Goal: Task Accomplishment & Management: Complete application form

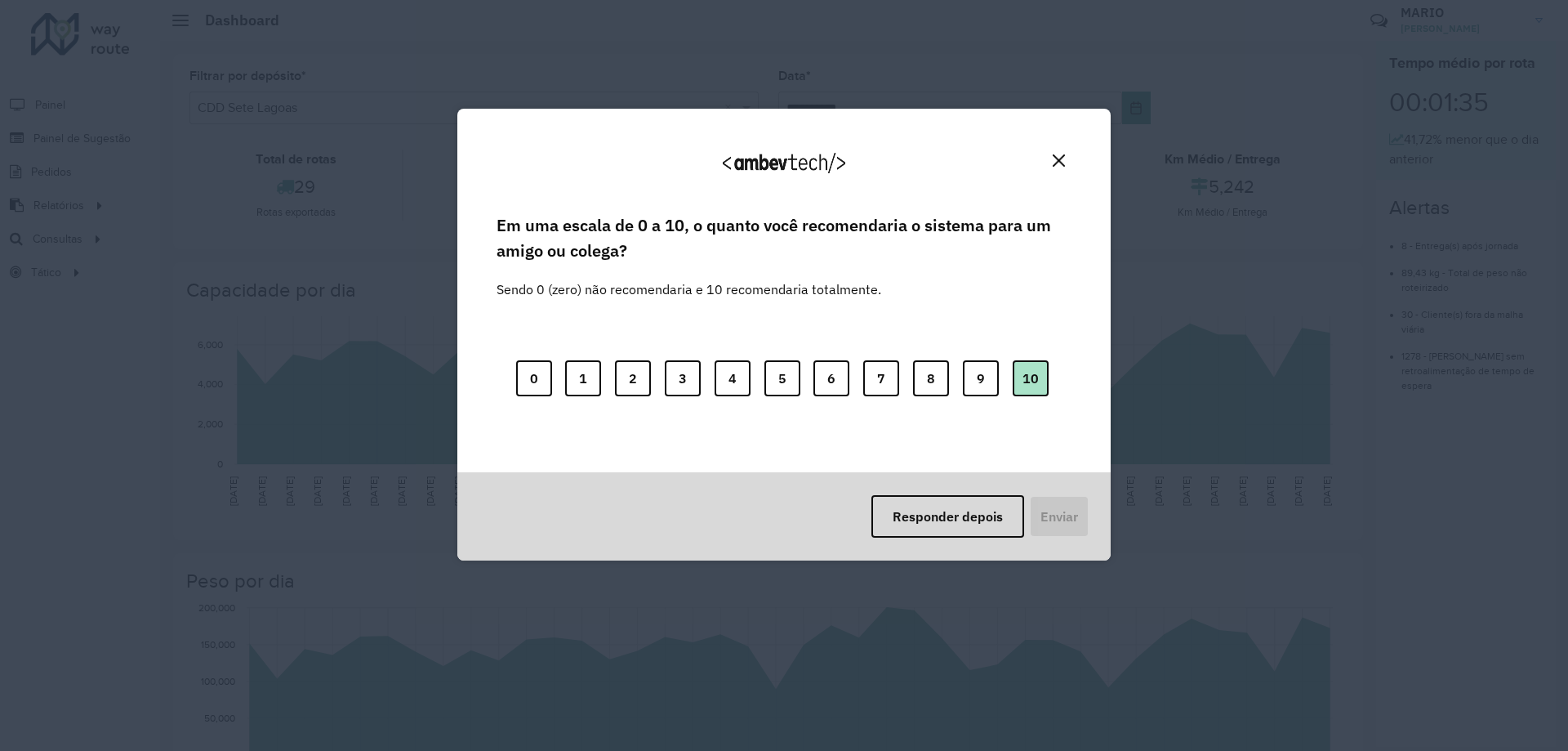
click at [1033, 382] on button "10" at bounding box center [1030, 378] width 36 height 36
click at [1065, 156] on button "Close" at bounding box center [1058, 160] width 25 height 25
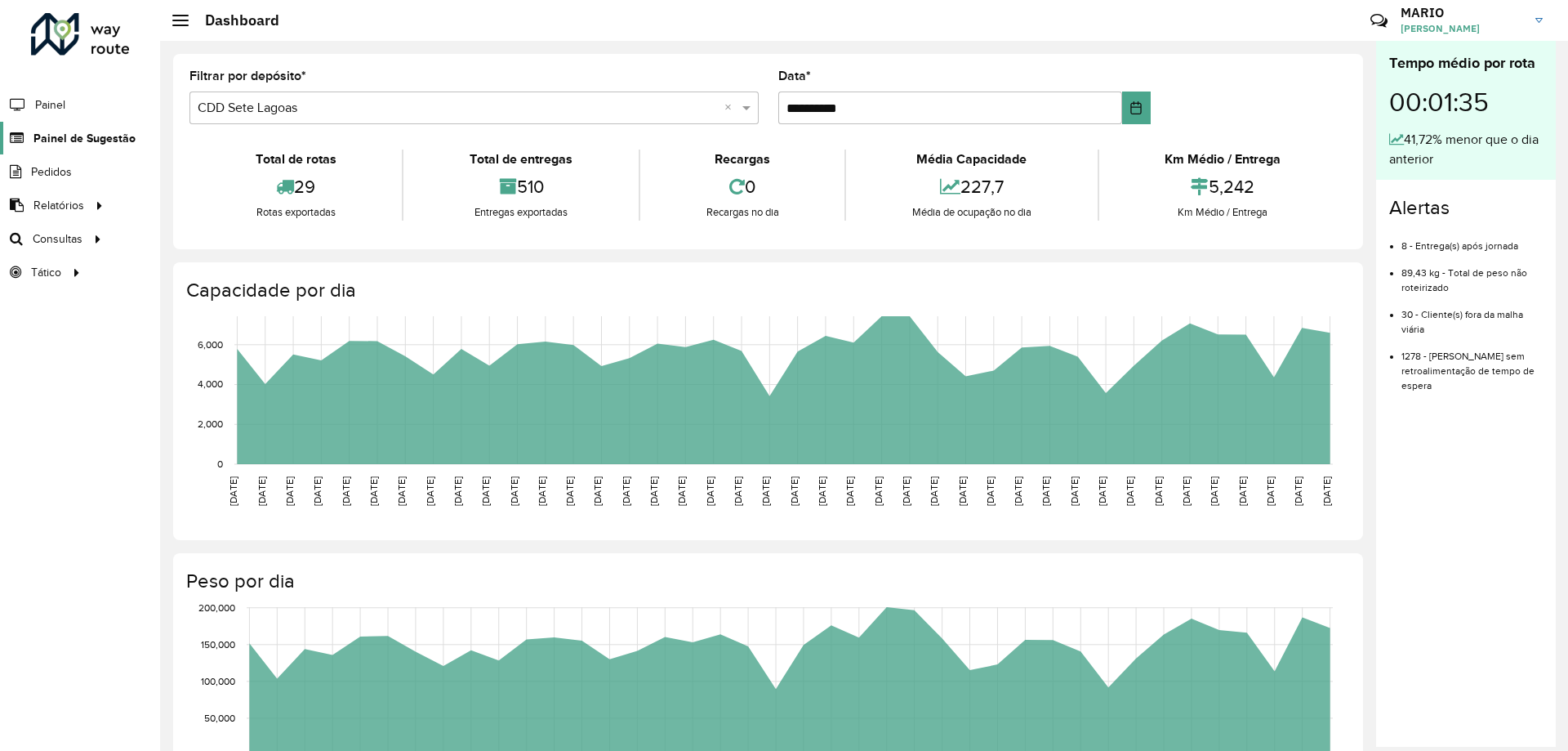
click at [73, 141] on span "Painel de Sugestão" at bounding box center [84, 139] width 102 height 17
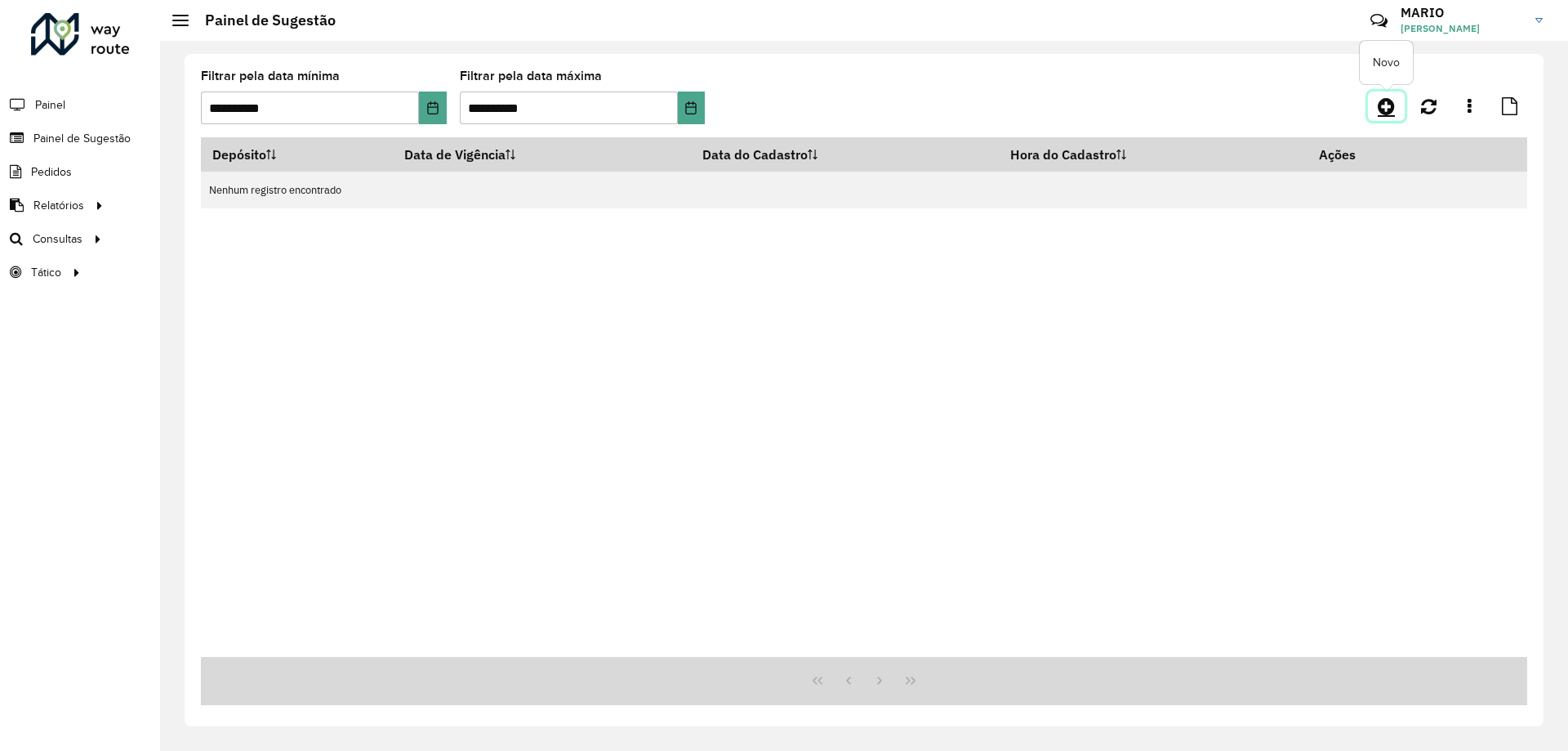
click at [1392, 110] on icon at bounding box center [1386, 106] width 17 height 19
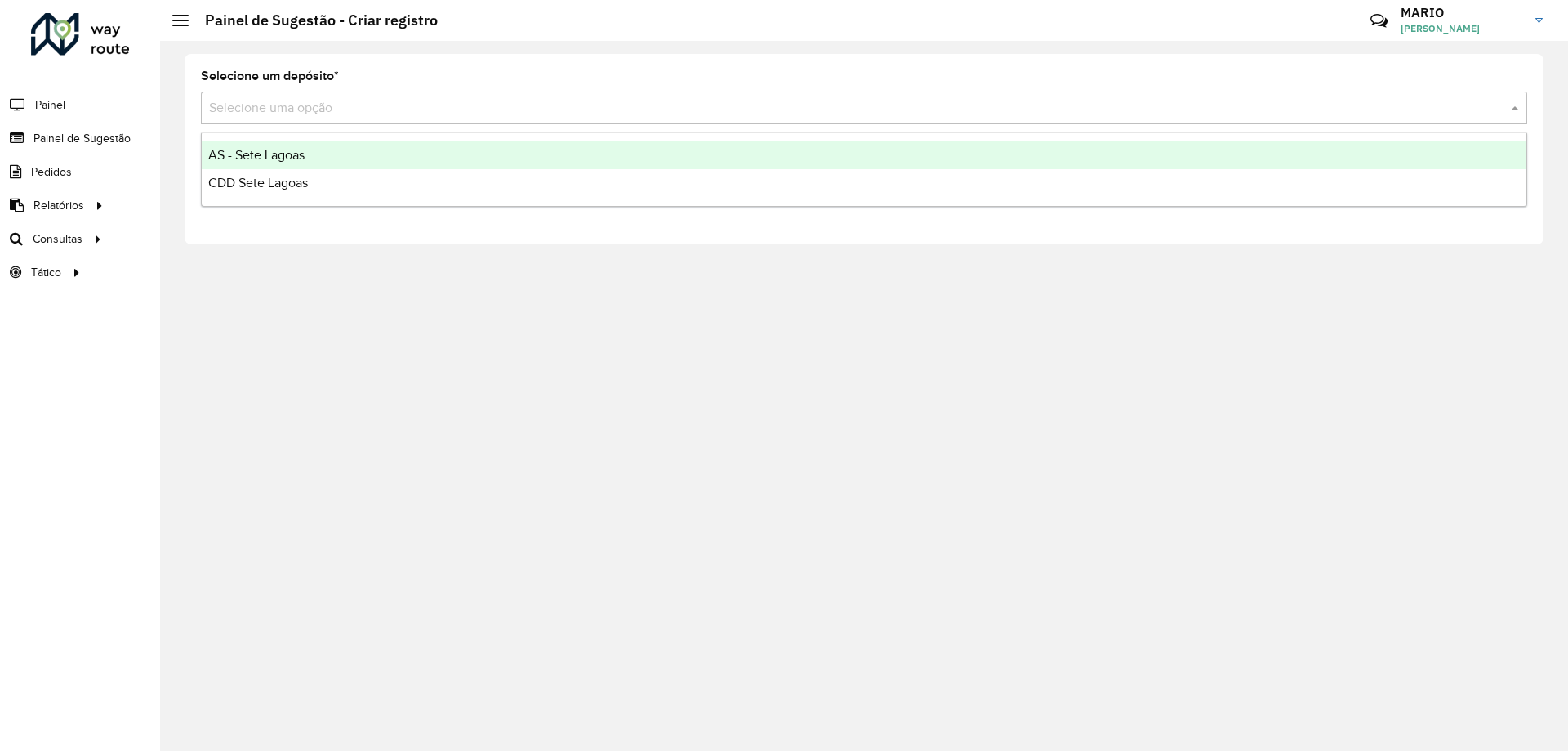
click at [391, 108] on input "text" at bounding box center [848, 108] width 1278 height 19
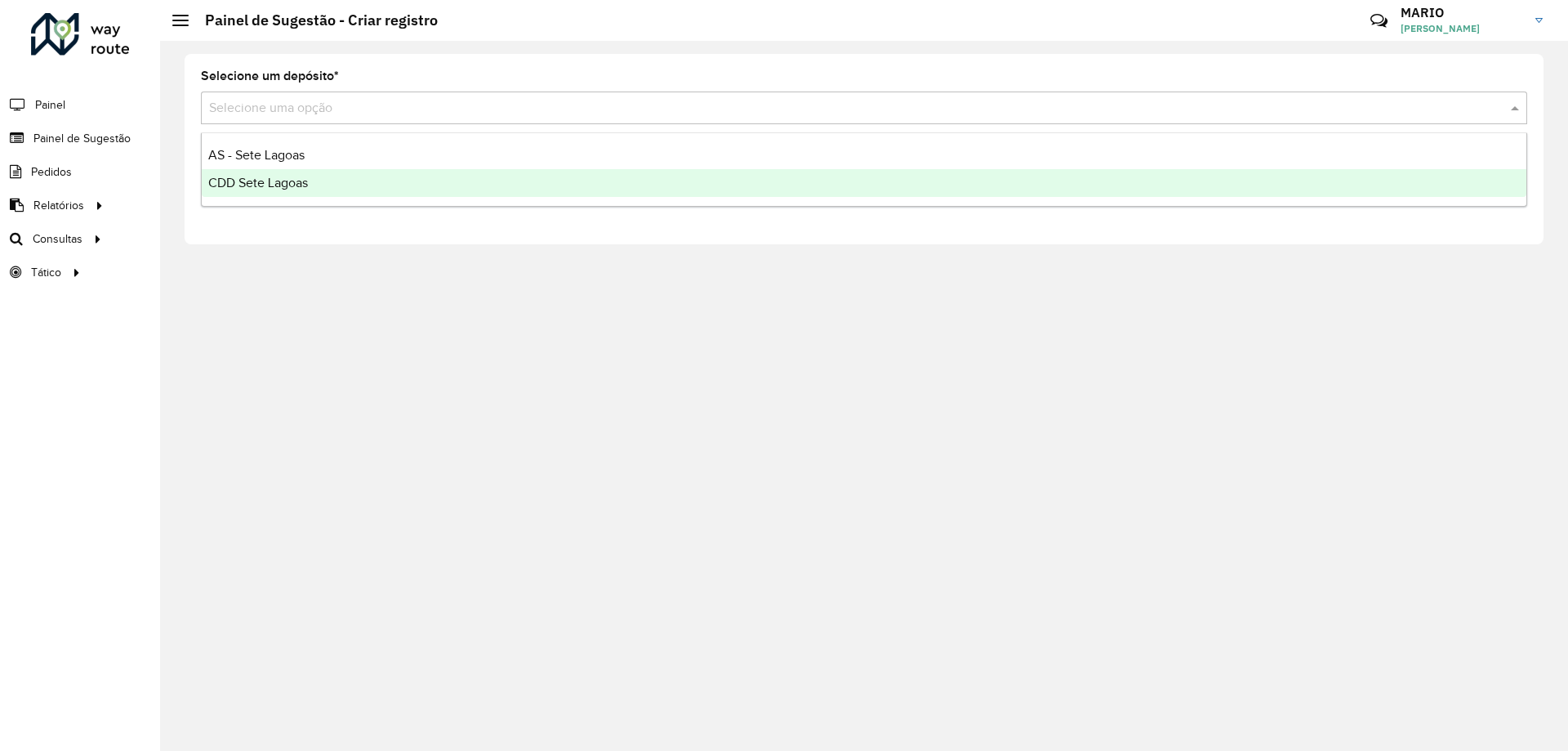
click at [350, 181] on div "CDD Sete Lagoas" at bounding box center [864, 183] width 1325 height 28
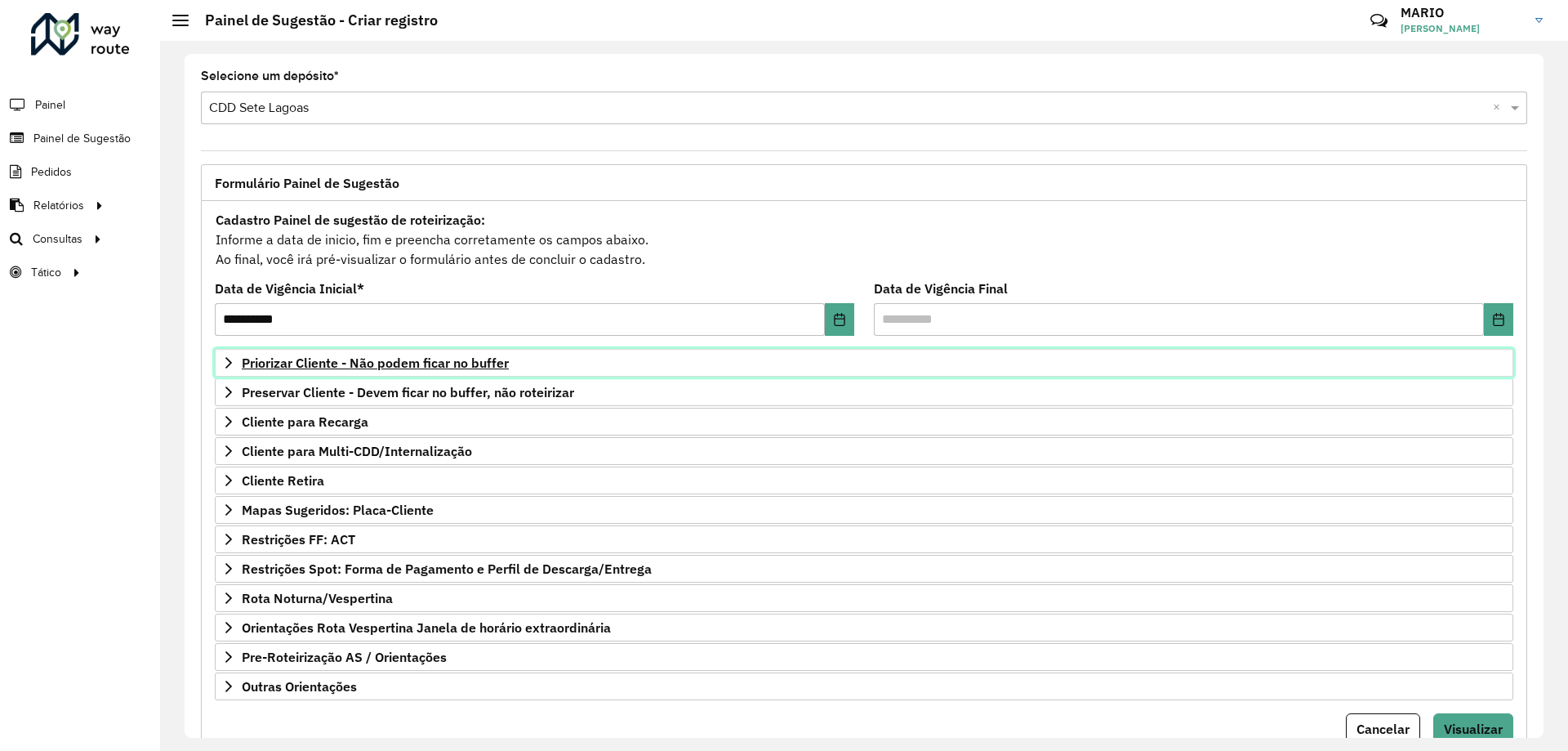
click at [542, 366] on link "Priorizar Cliente - Não podem ficar no buffer" at bounding box center [864, 363] width 1299 height 28
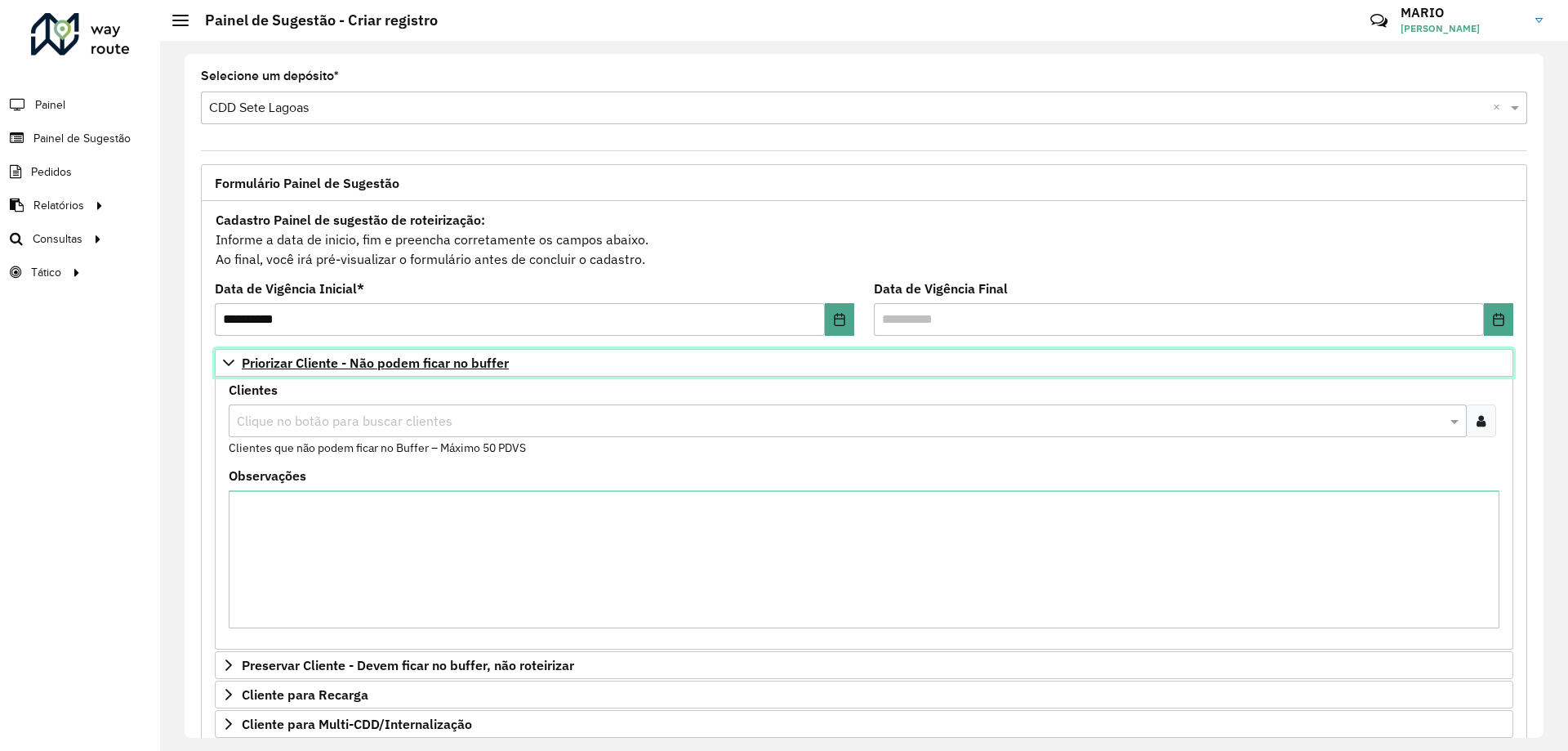
click at [226, 361] on icon at bounding box center [228, 362] width 13 height 13
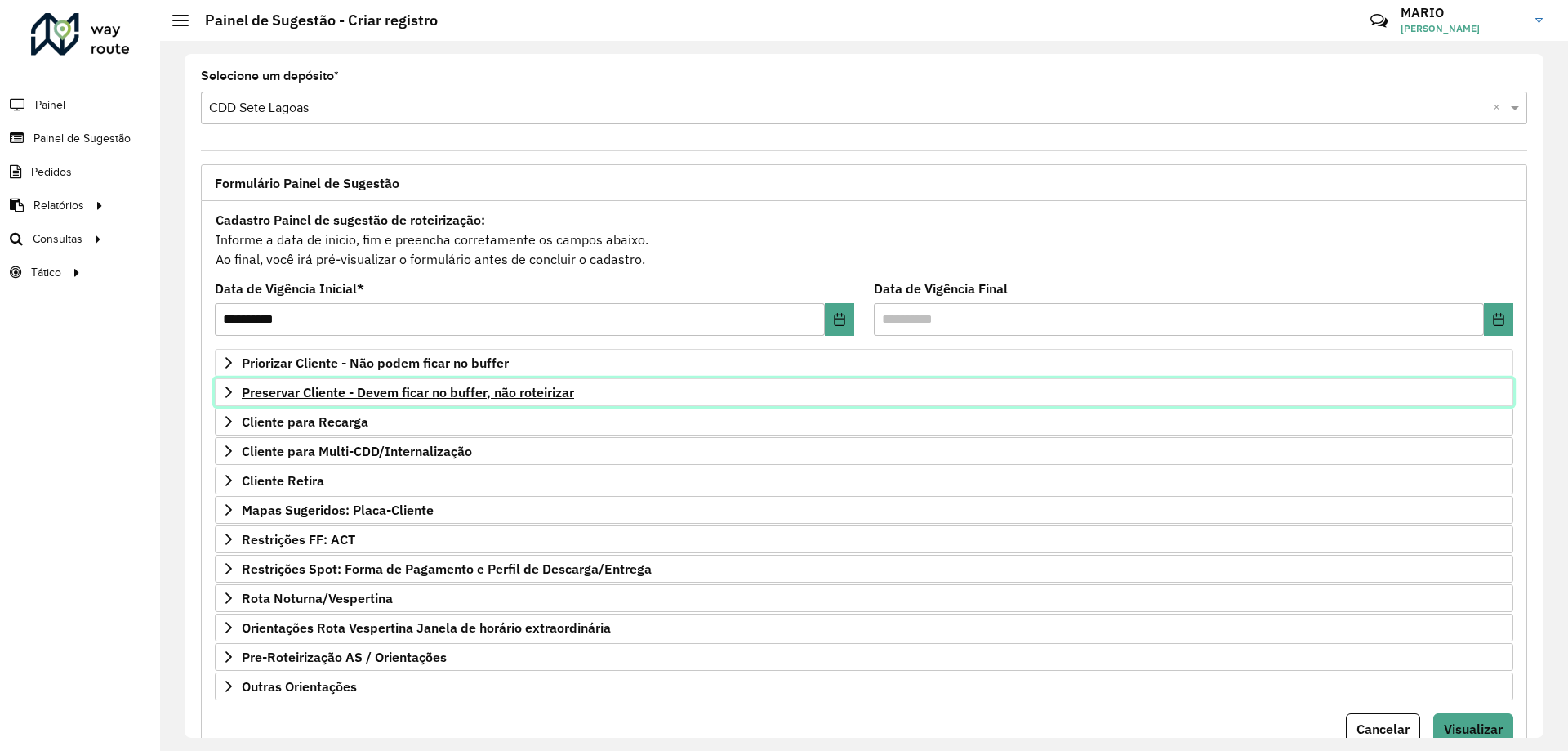
click at [368, 393] on span "Preservar Cliente - Devem ficar no buffer, não roteirizar" at bounding box center [408, 392] width 332 height 13
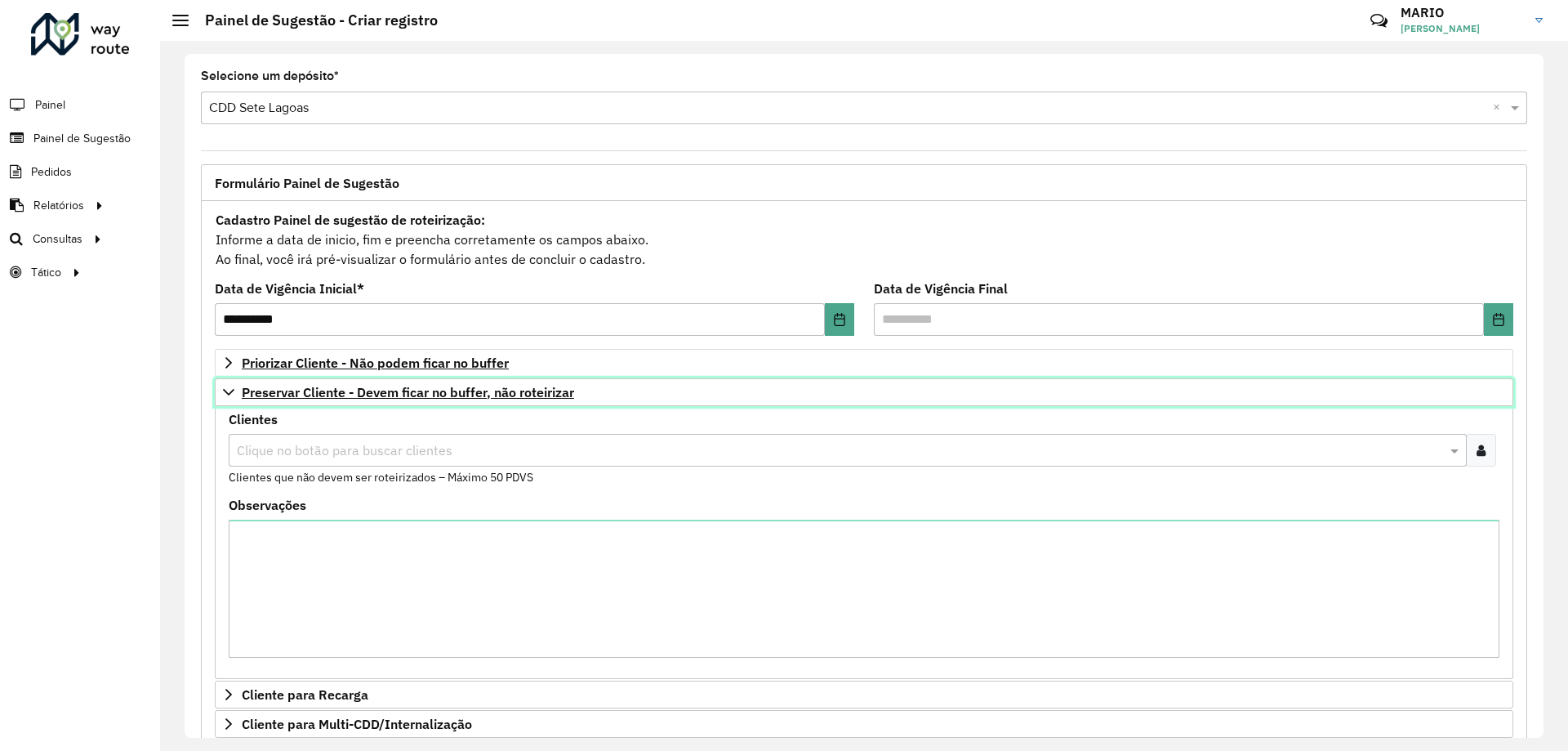
click at [226, 395] on icon at bounding box center [228, 392] width 13 height 13
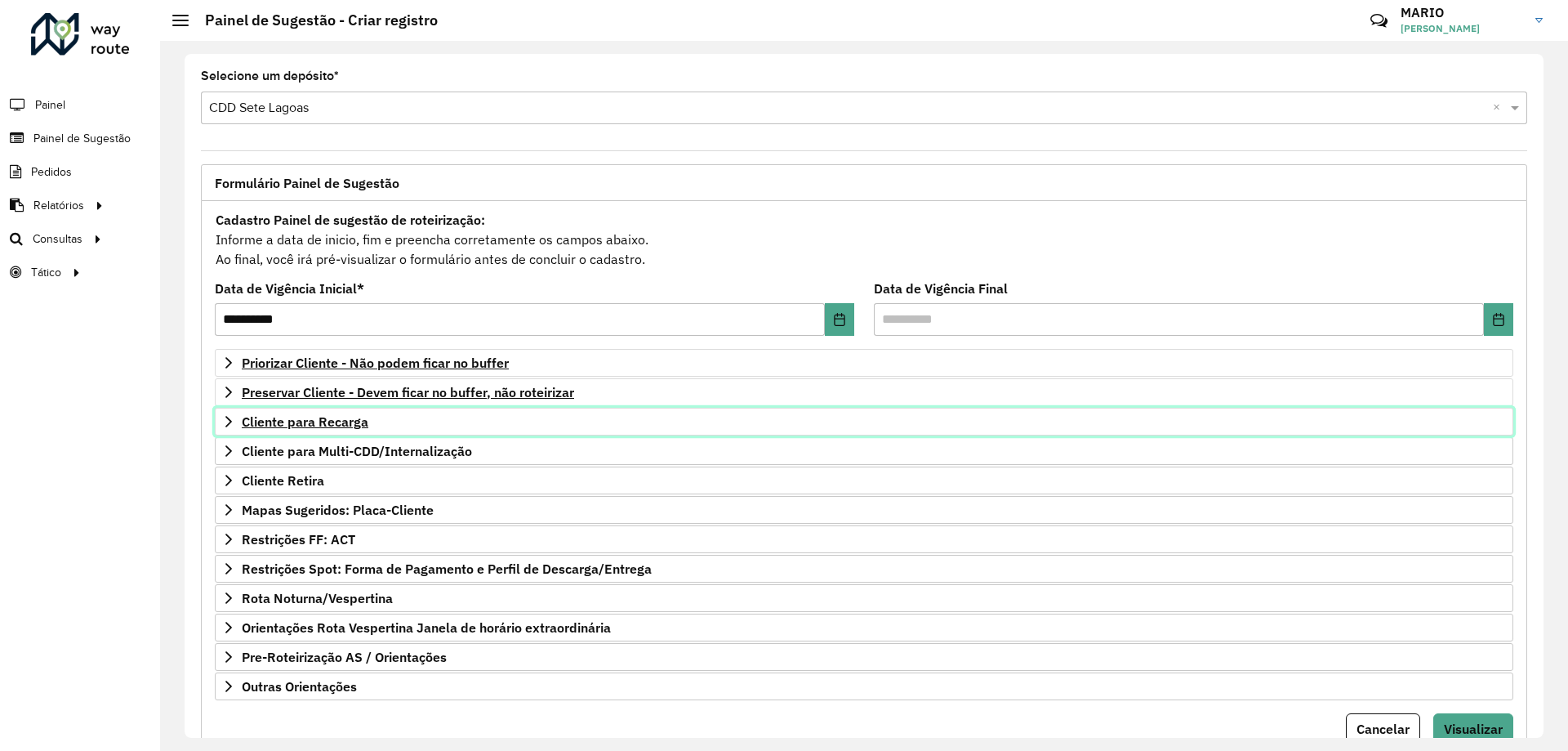
click at [219, 420] on link "Cliente para Recarga" at bounding box center [864, 421] width 1299 height 28
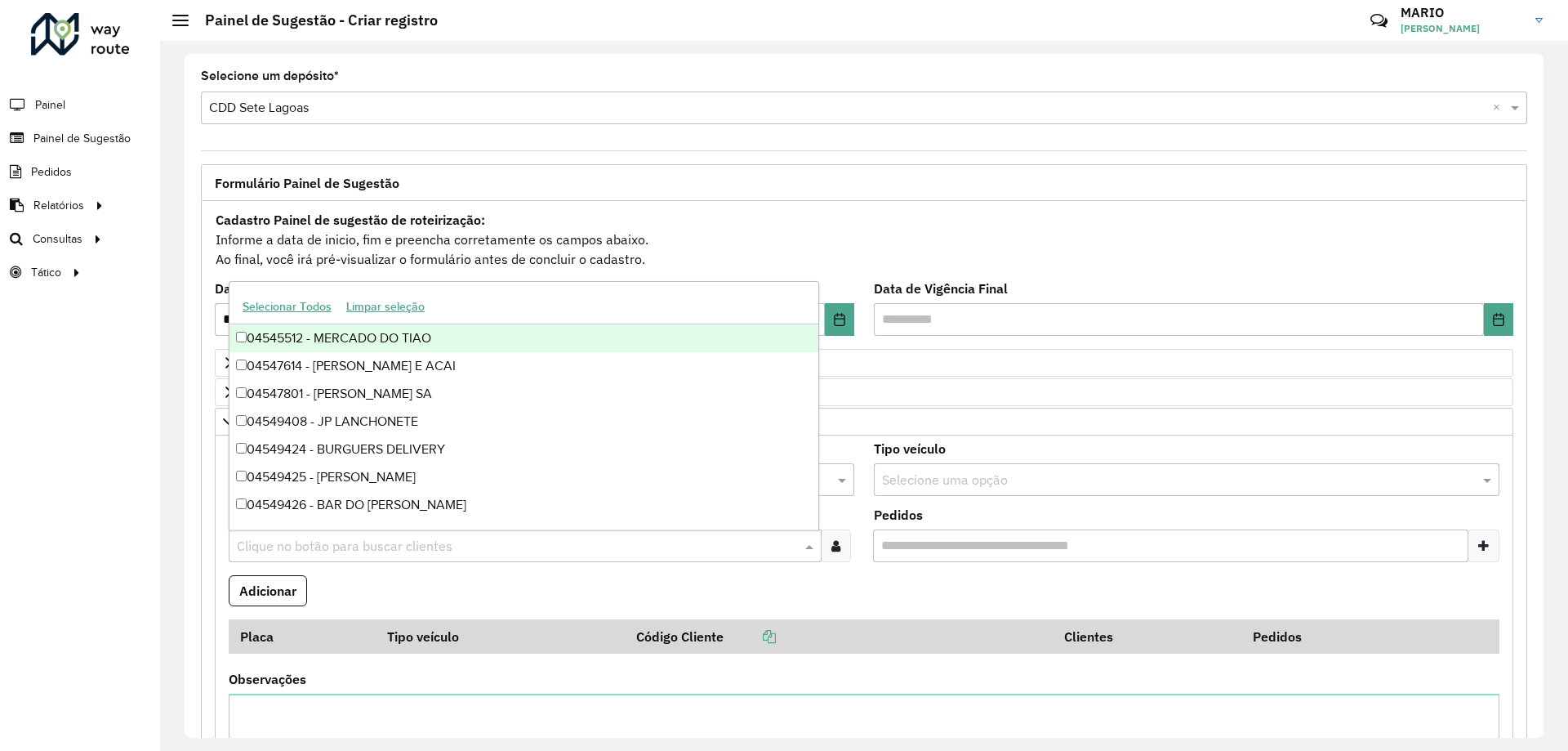
click at [286, 546] on input "text" at bounding box center [517, 546] width 568 height 19
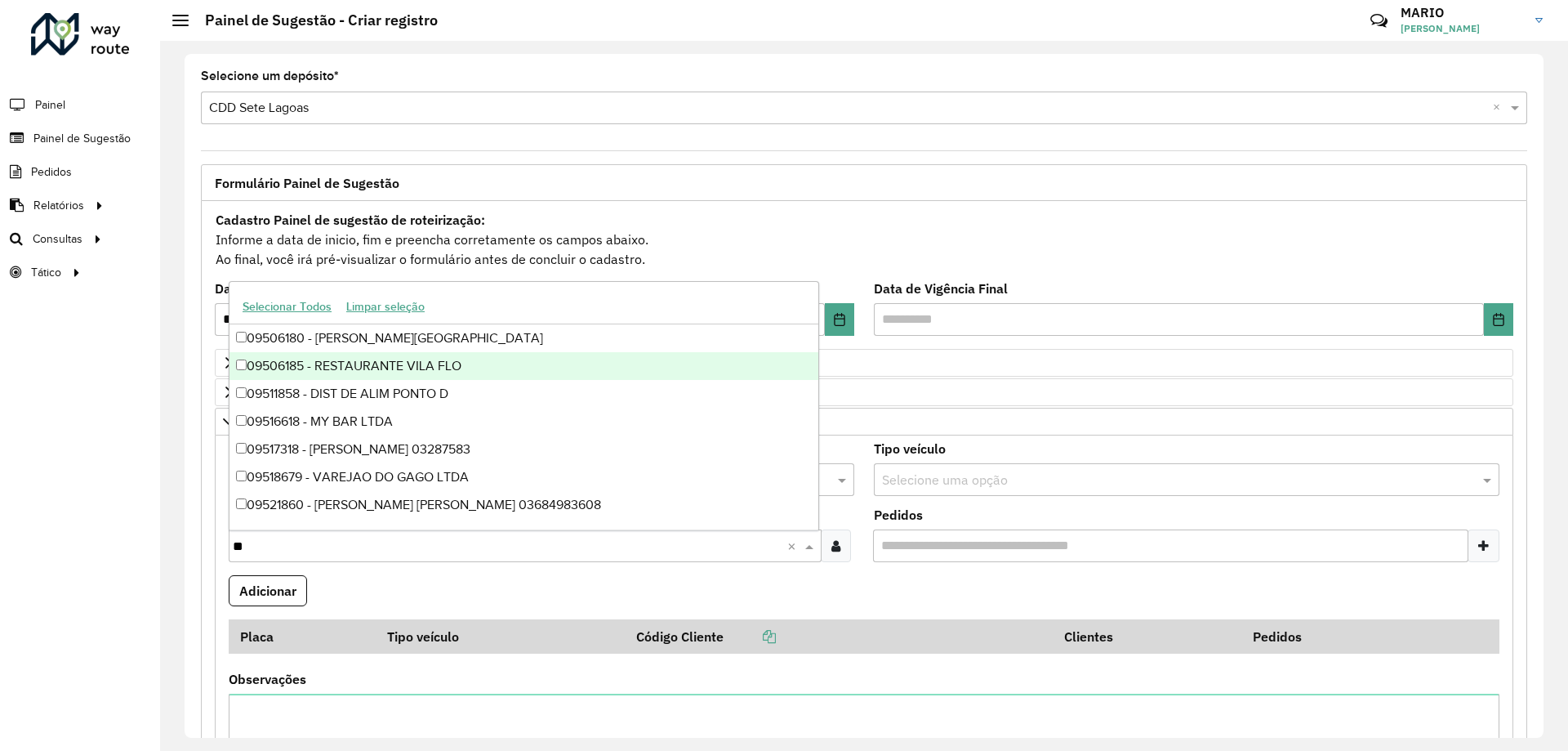
type input "*"
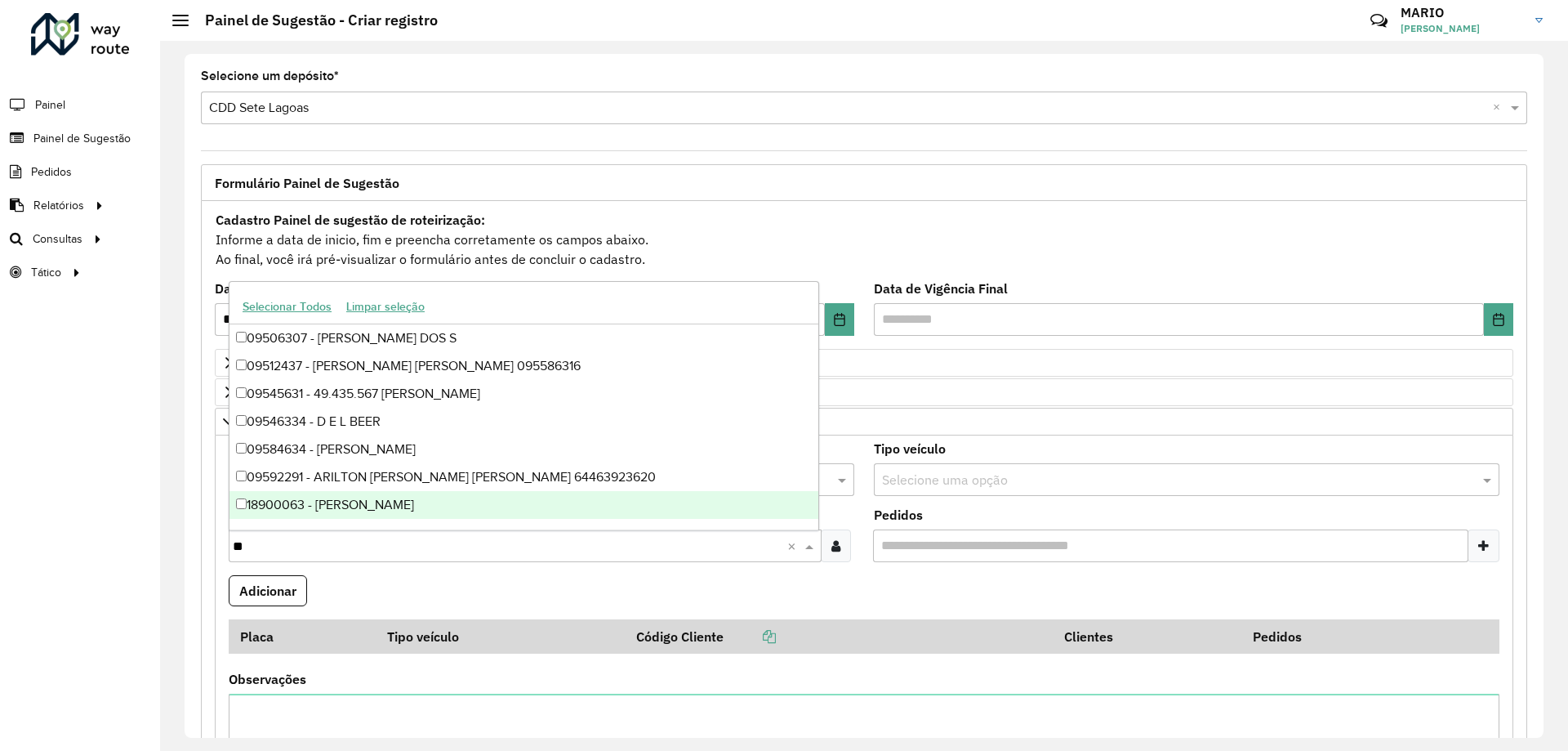
type input "*"
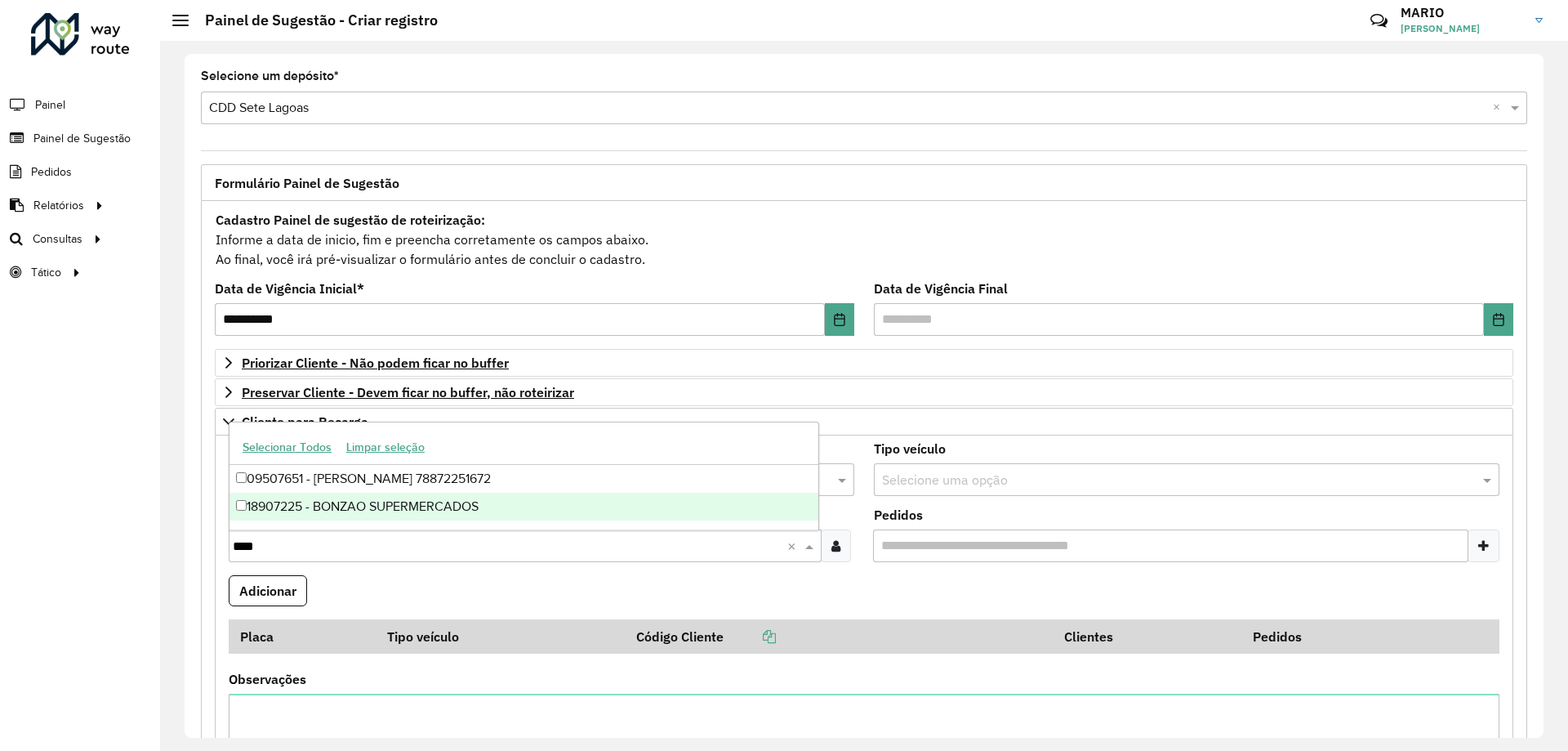
type input "****"
click at [220, 419] on link "Cliente para Recarga" at bounding box center [864, 421] width 1299 height 28
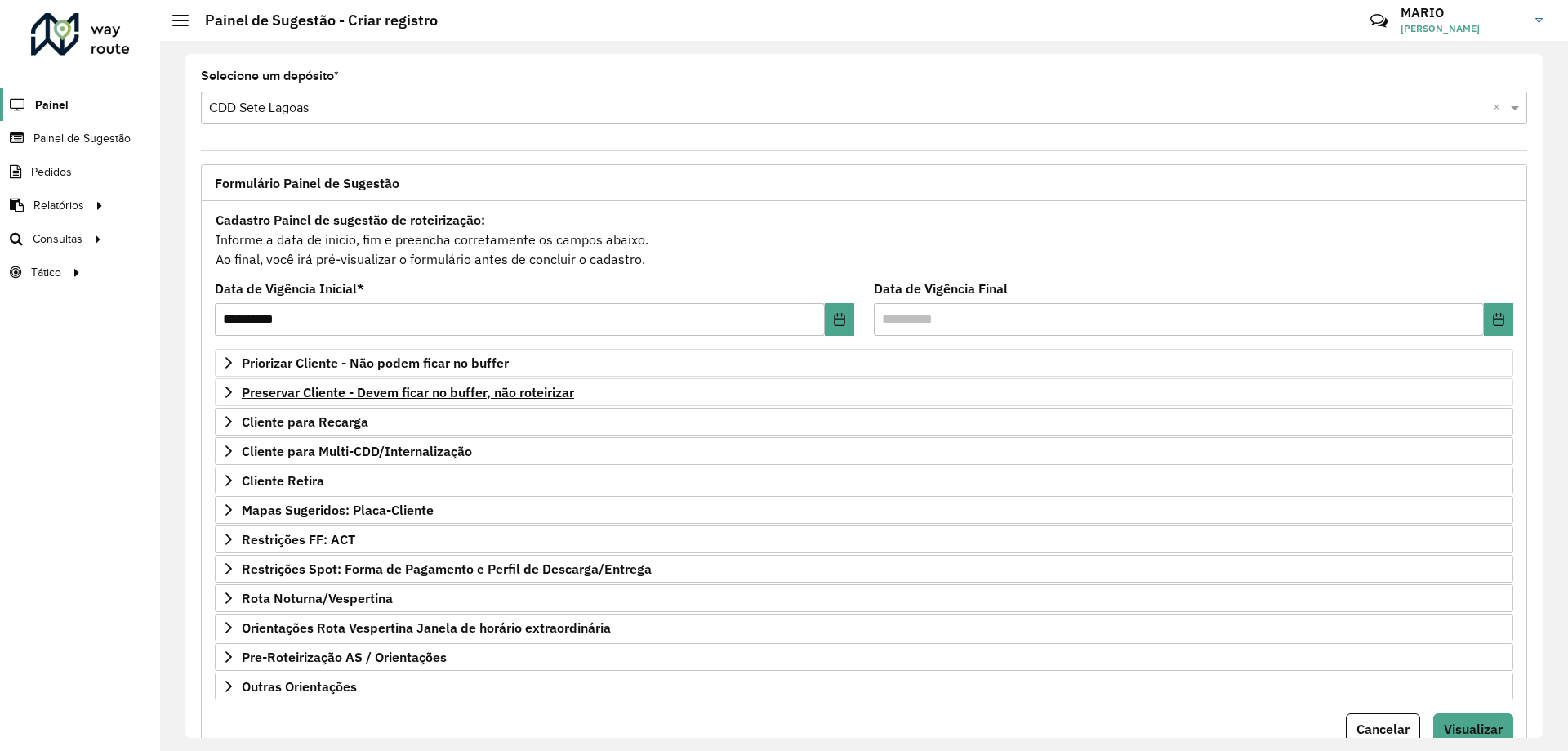
click at [65, 106] on span "Painel" at bounding box center [52, 105] width 33 height 17
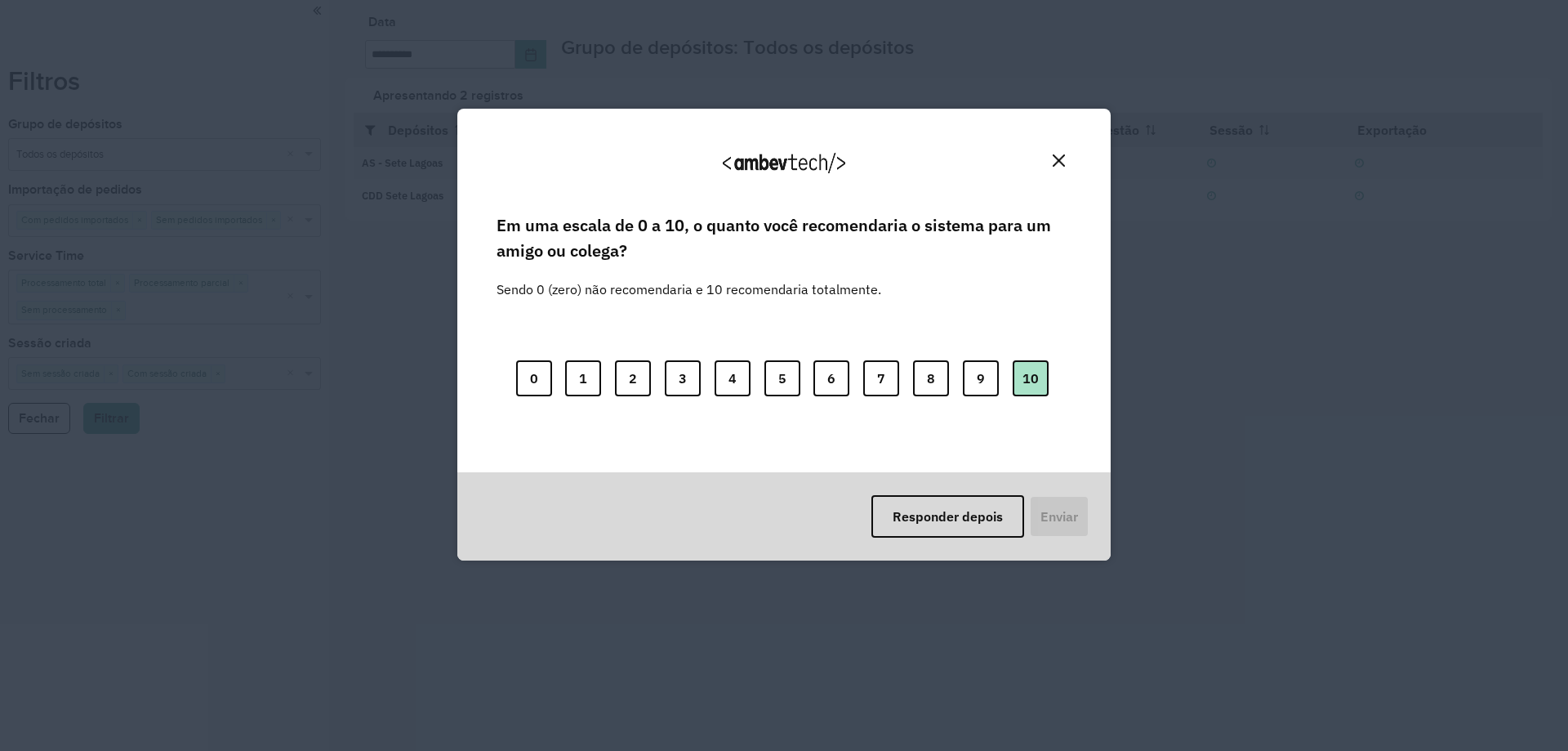
click at [1030, 392] on button "10" at bounding box center [1030, 378] width 36 height 36
click at [1044, 525] on button "Enviar" at bounding box center [1058, 516] width 60 height 43
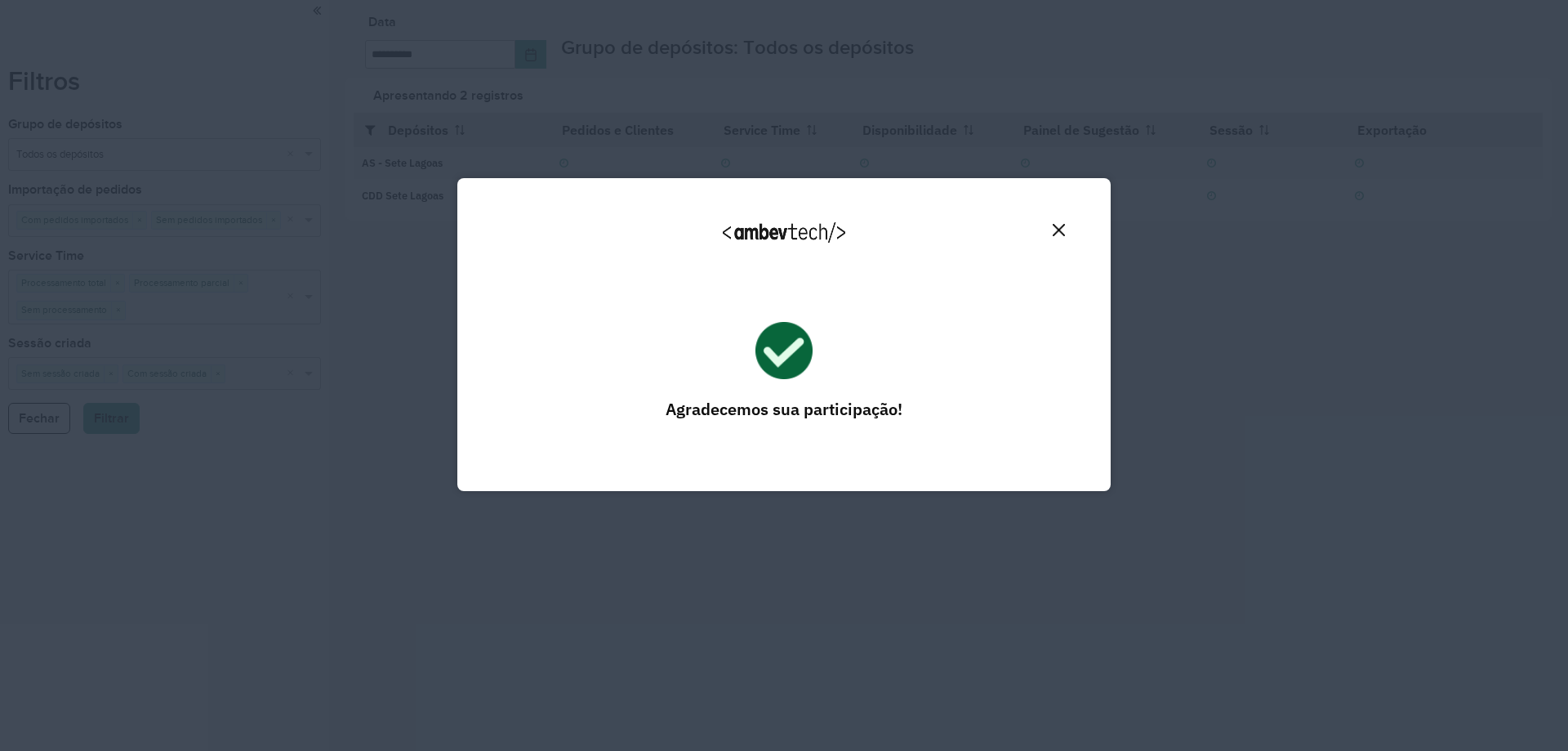
click at [1055, 231] on img "Close" at bounding box center [1059, 230] width 12 height 12
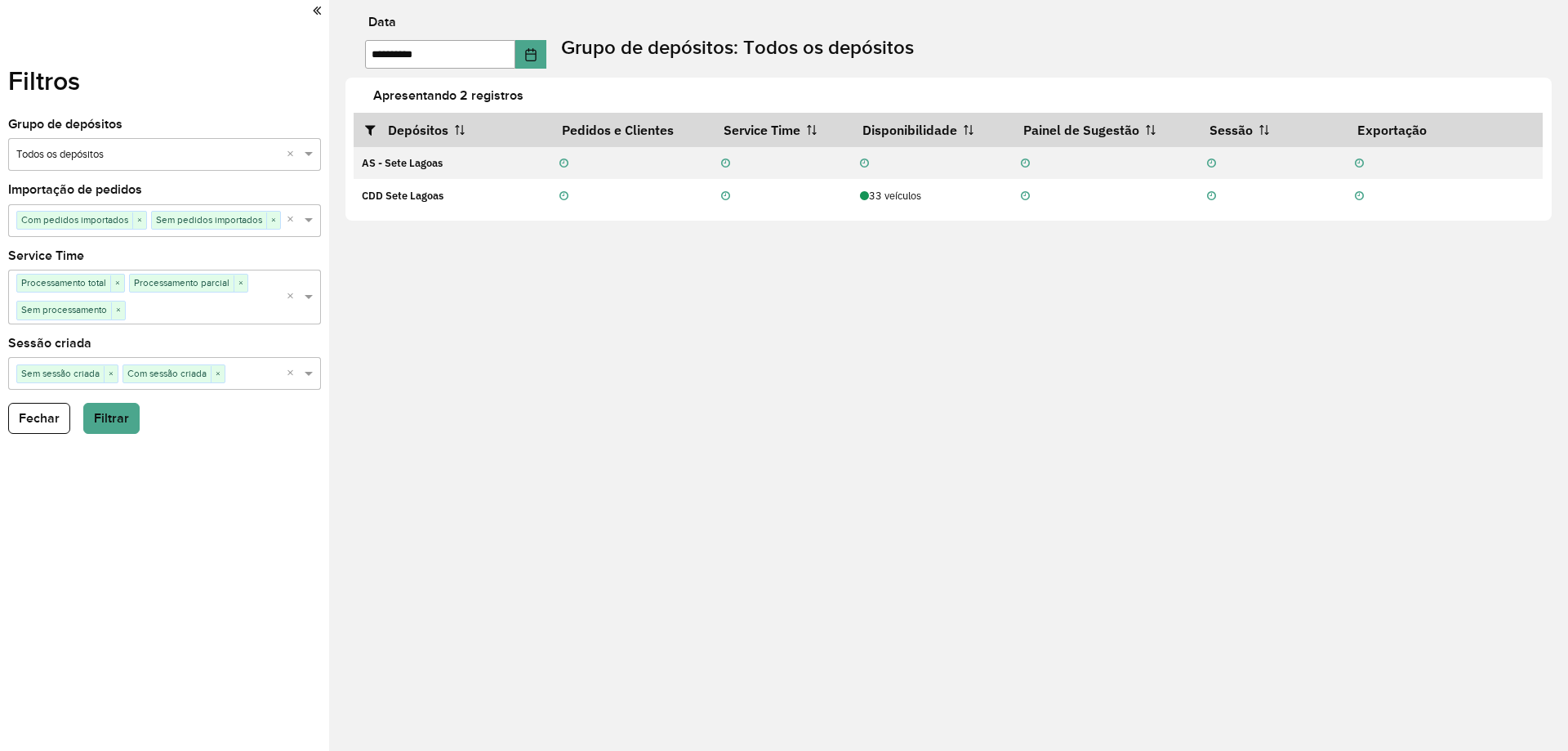
drag, startPoint x: 1489, startPoint y: 0, endPoint x: 1144, endPoint y: 561, distance: 658.6
click at [1144, 561] on div "**********" at bounding box center [949, 375] width 1239 height 751
click at [321, 11] on icon at bounding box center [316, 10] width 8 height 15
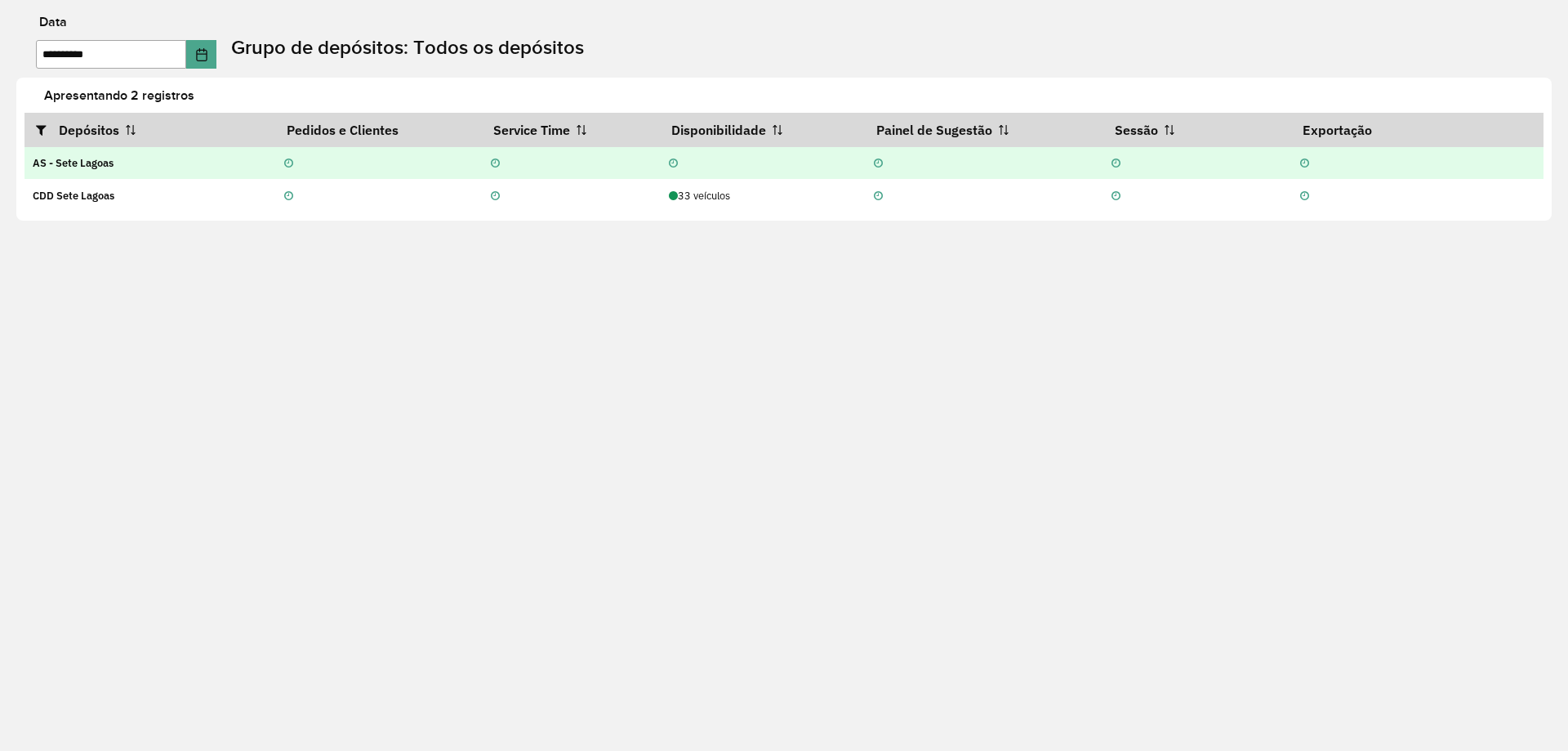
click at [83, 167] on strong "AS - Sete Lagoas" at bounding box center [73, 163] width 81 height 14
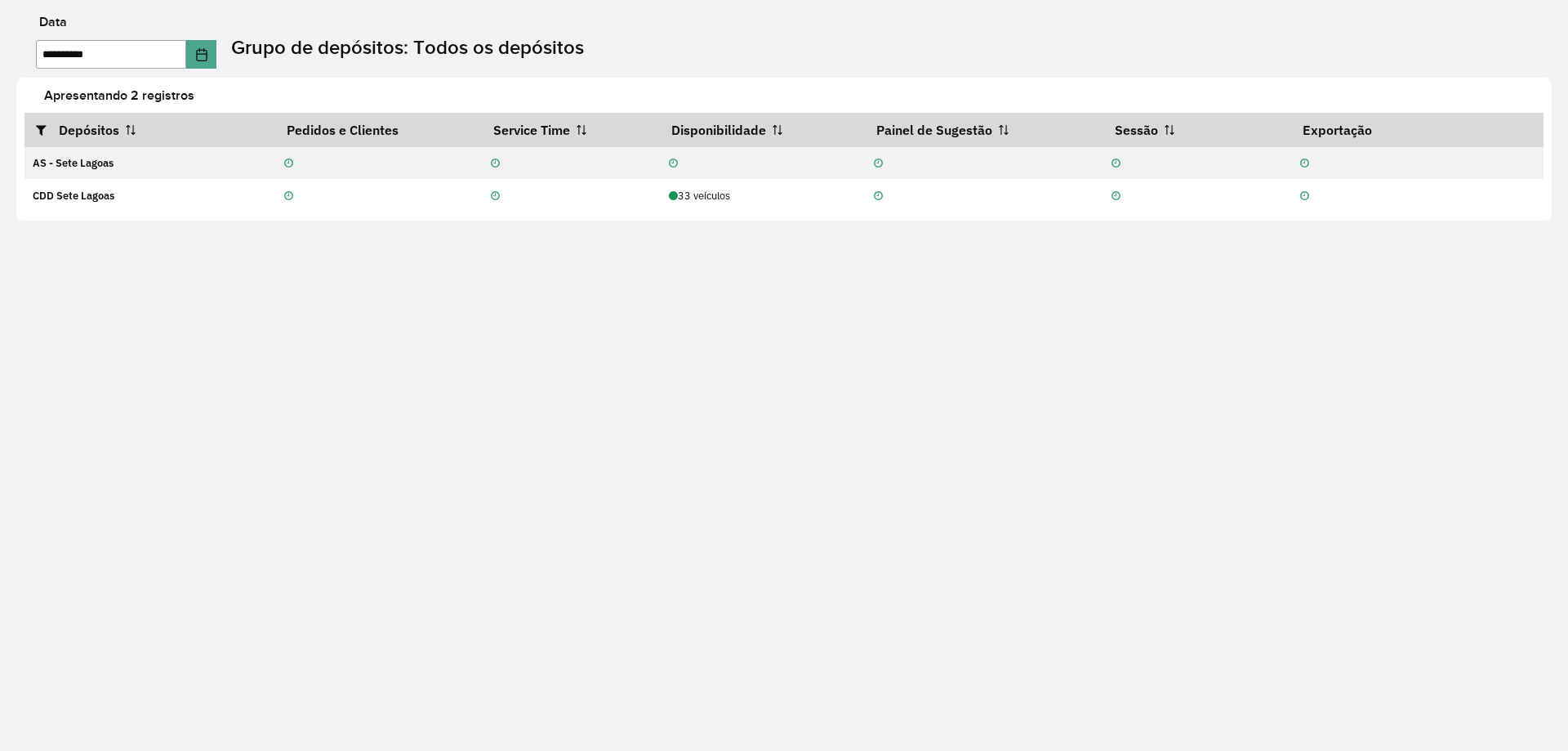
click at [48, 15] on label "Data" at bounding box center [53, 22] width 28 height 19
click at [466, 45] on label "Grupo de depósitos: Todos os depósitos" at bounding box center [407, 47] width 353 height 30
